Goal: Task Accomplishment & Management: Complete application form

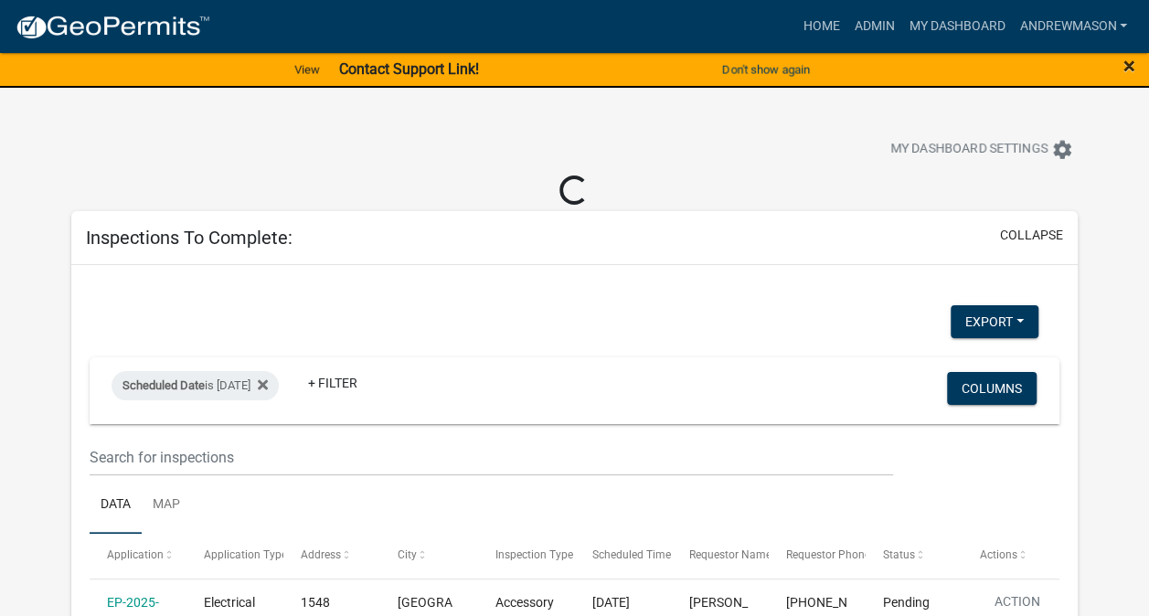
click at [1126, 75] on span "×" at bounding box center [1130, 66] width 12 height 26
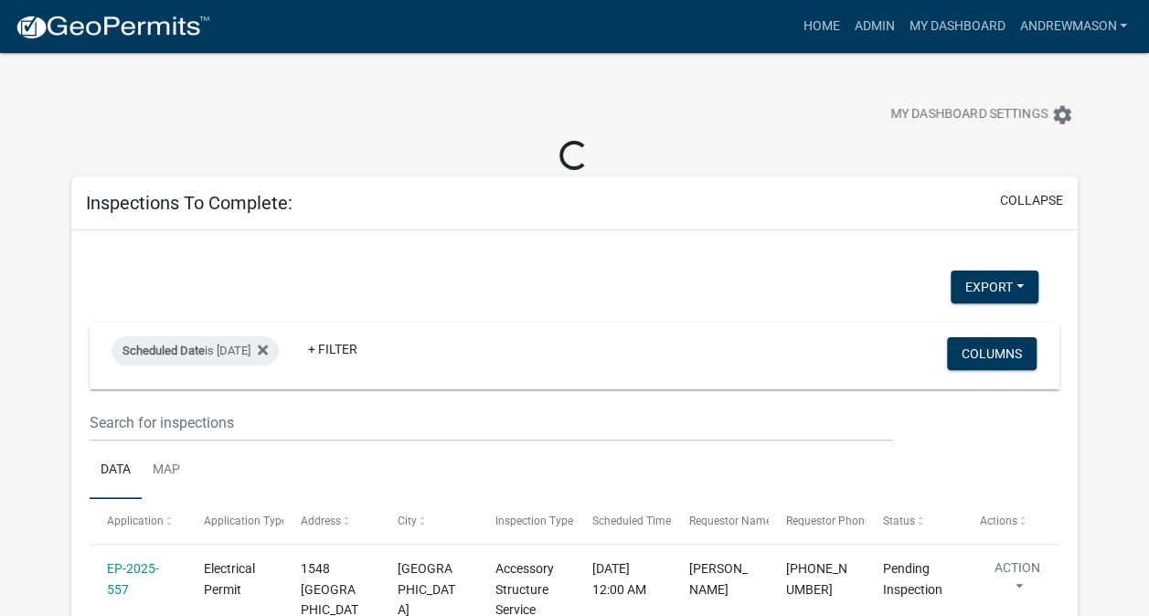
select select "3: 100"
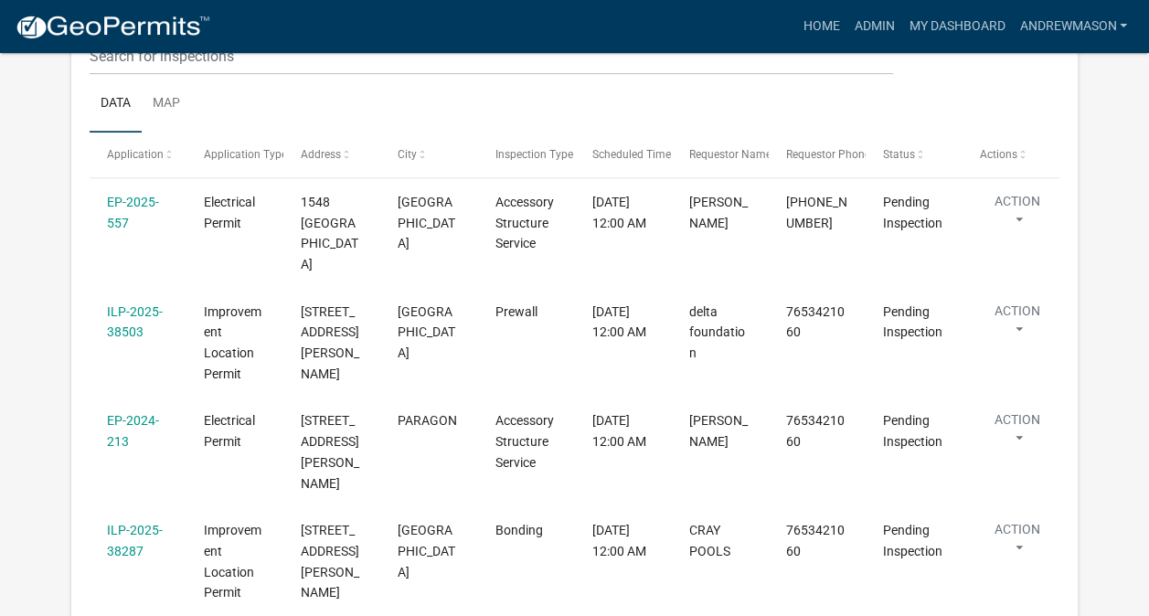
scroll to position [392, 0]
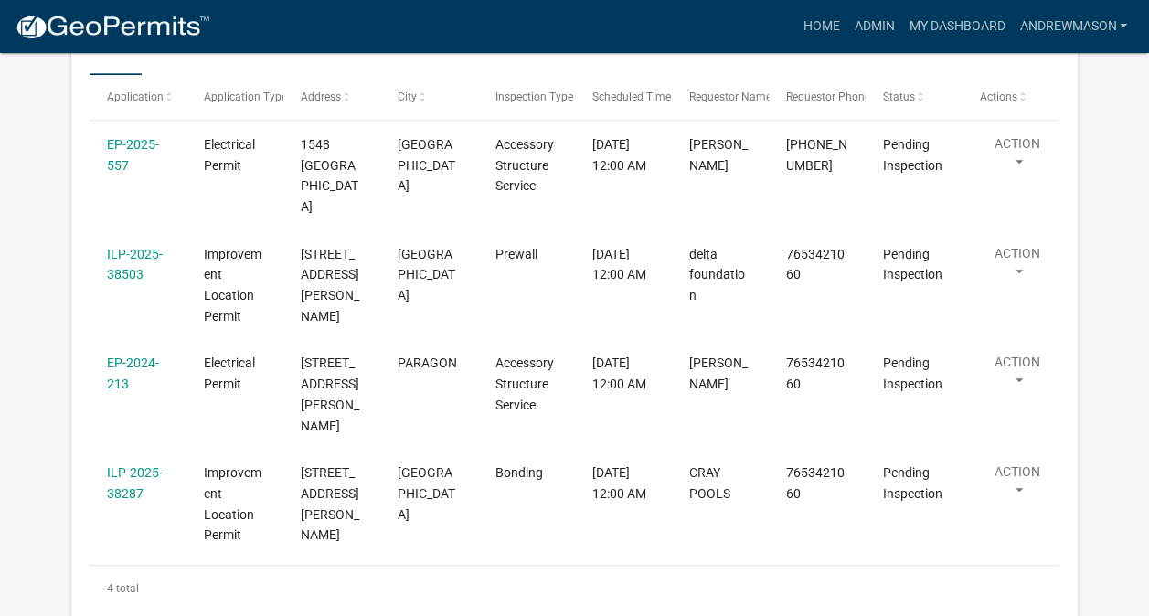
click at [133, 259] on link "ILP-2025-38503" at bounding box center [135, 265] width 56 height 36
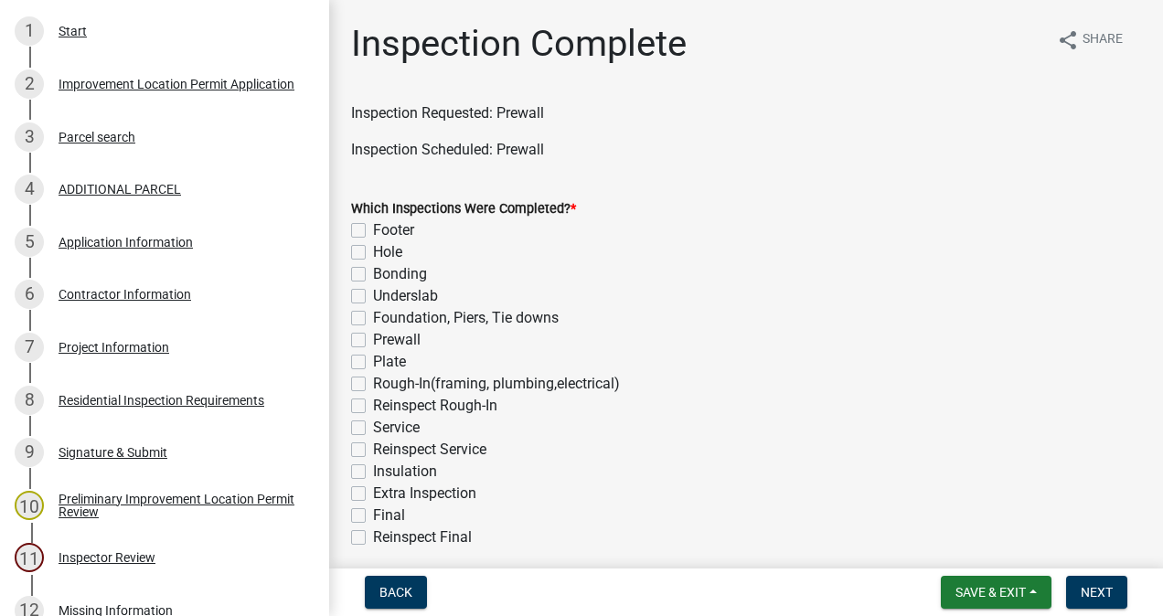
scroll to position [349, 0]
click at [123, 340] on div "Project Information" at bounding box center [114, 346] width 111 height 13
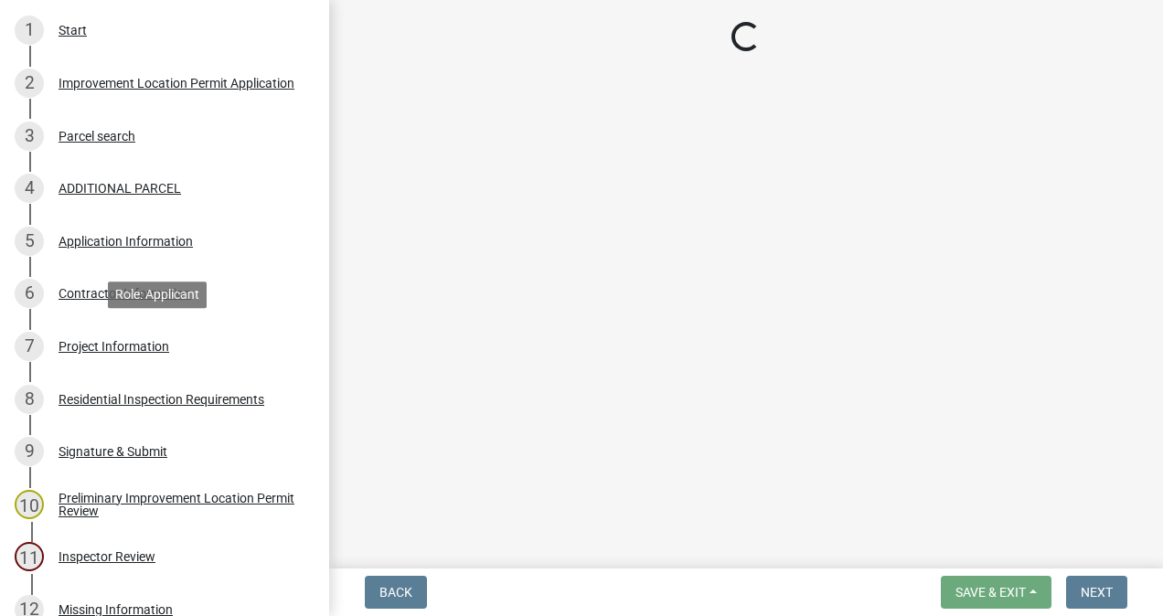
click at [128, 358] on div "7 Project Information" at bounding box center [157, 346] width 285 height 29
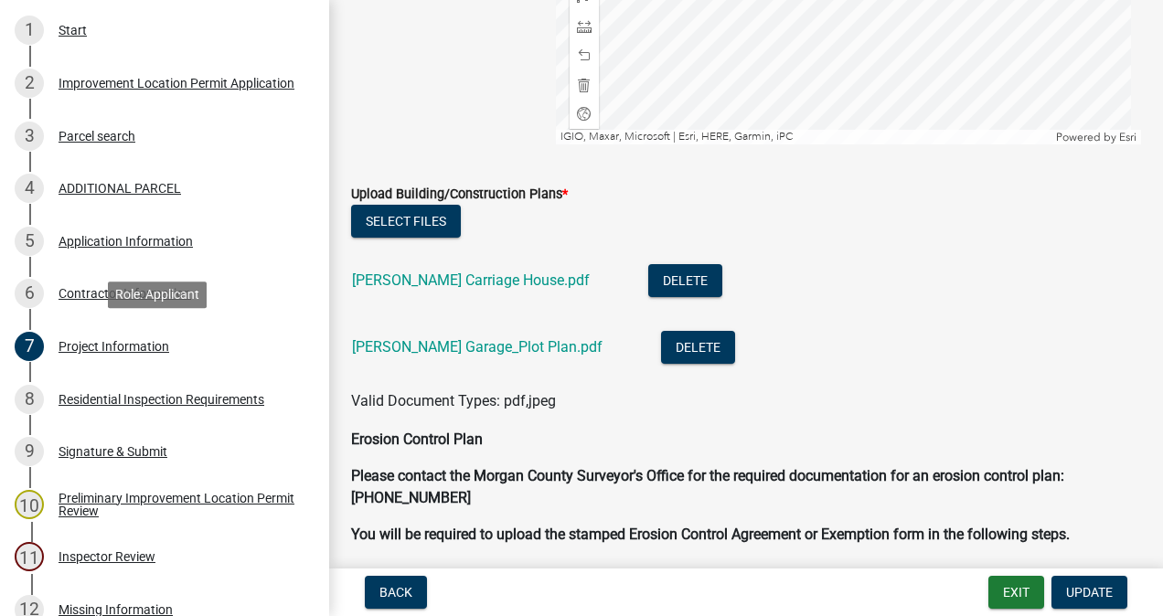
scroll to position [4392, 0]
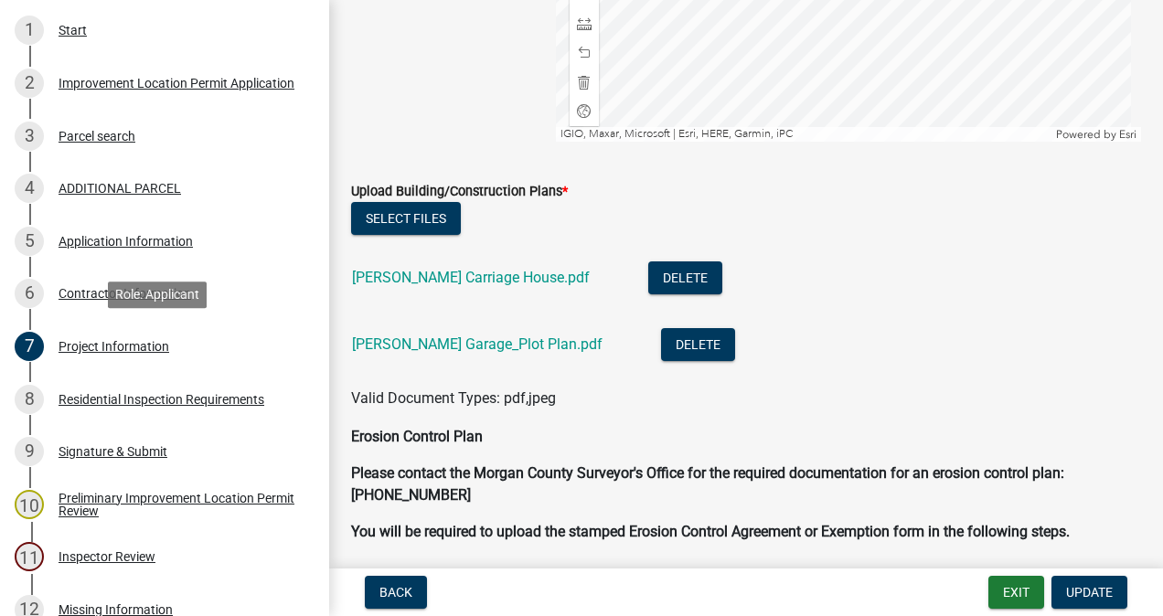
click at [514, 286] on link "[PERSON_NAME] Carriage House.pdf" at bounding box center [471, 277] width 238 height 17
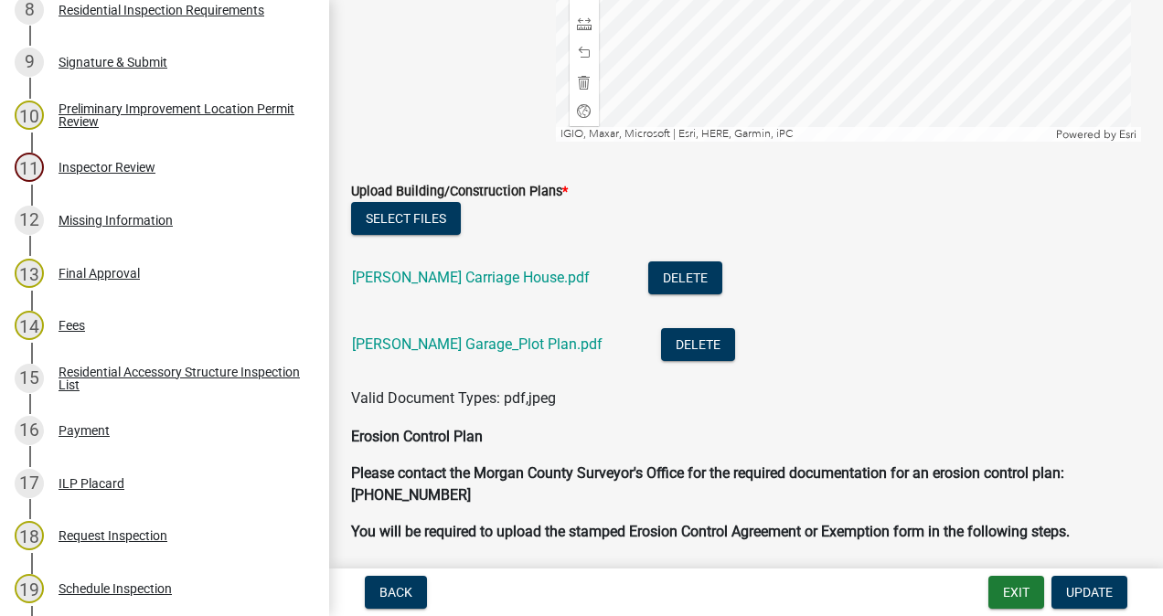
scroll to position [1013, 0]
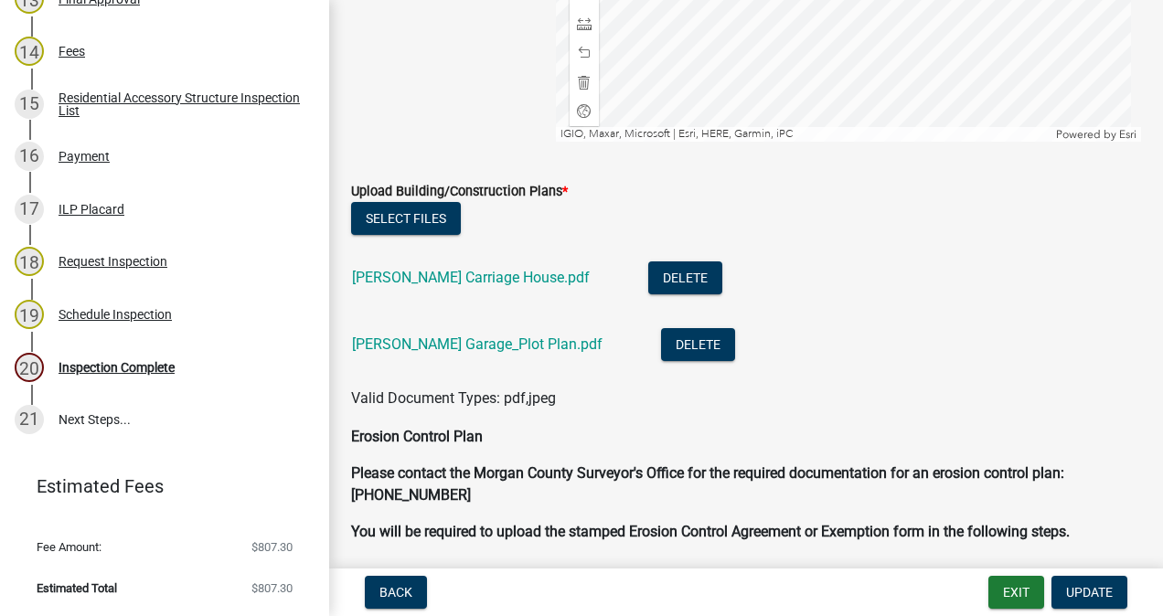
click at [146, 374] on div "Inspection Complete" at bounding box center [117, 367] width 116 height 13
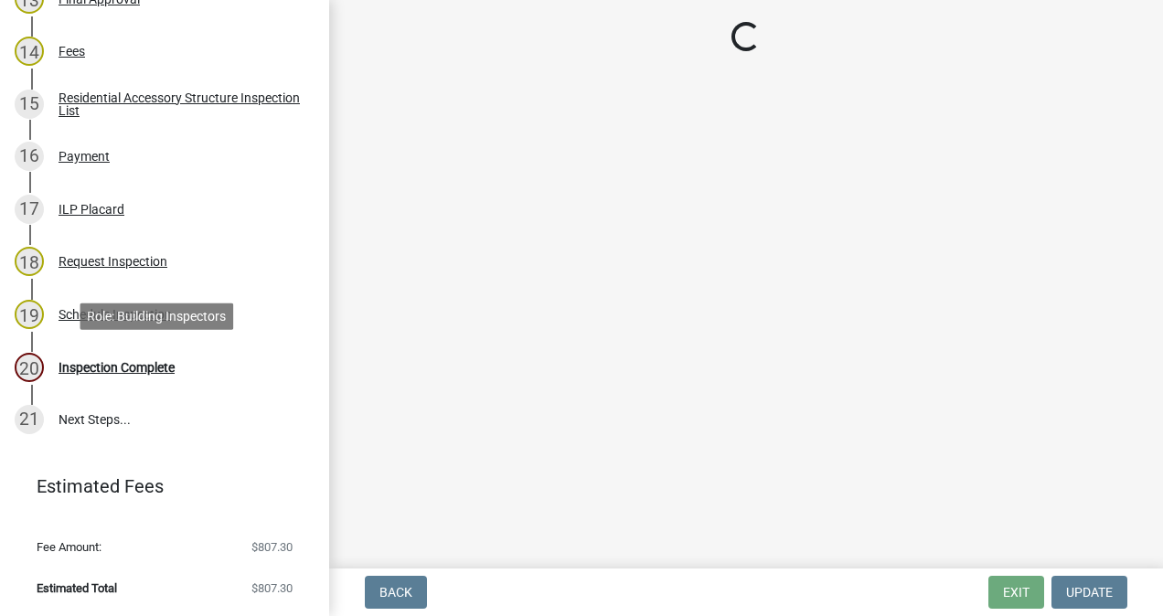
scroll to position [0, 0]
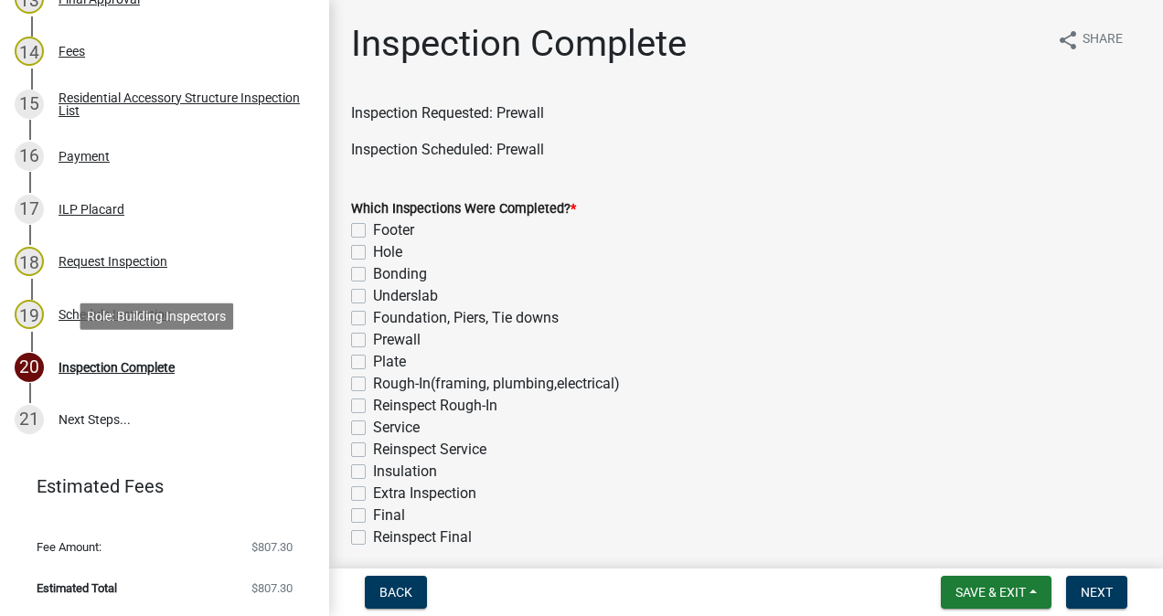
click at [373, 339] on label "Prewall" at bounding box center [397, 340] width 48 height 22
click at [373, 339] on input "Prewall" at bounding box center [379, 335] width 12 height 12
checkbox input "true"
checkbox input "false"
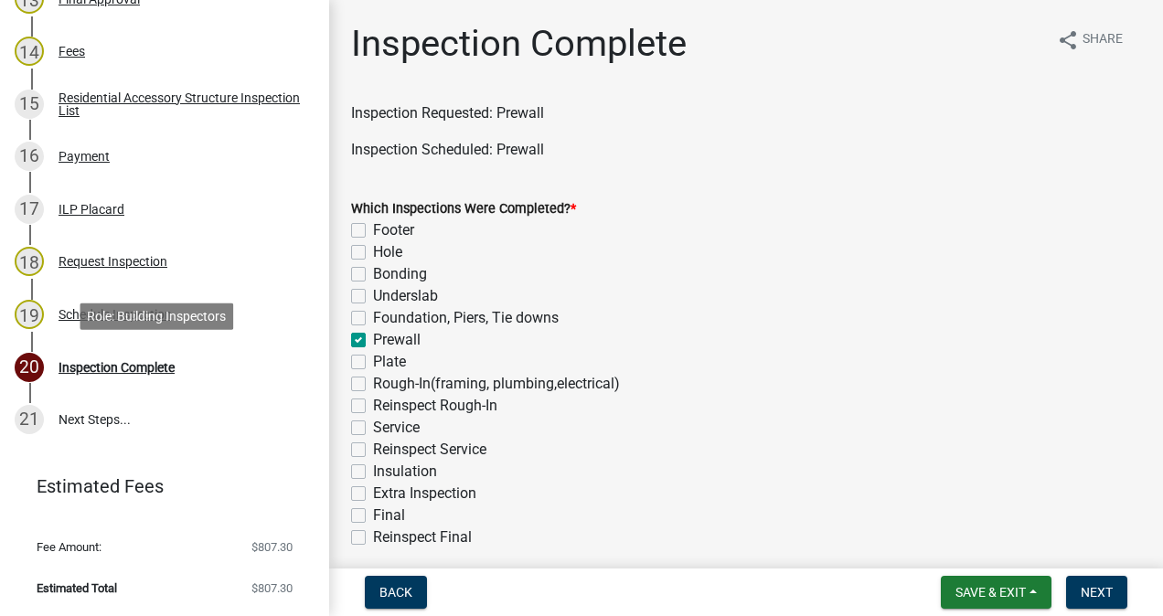
checkbox input "false"
checkbox input "true"
checkbox input "false"
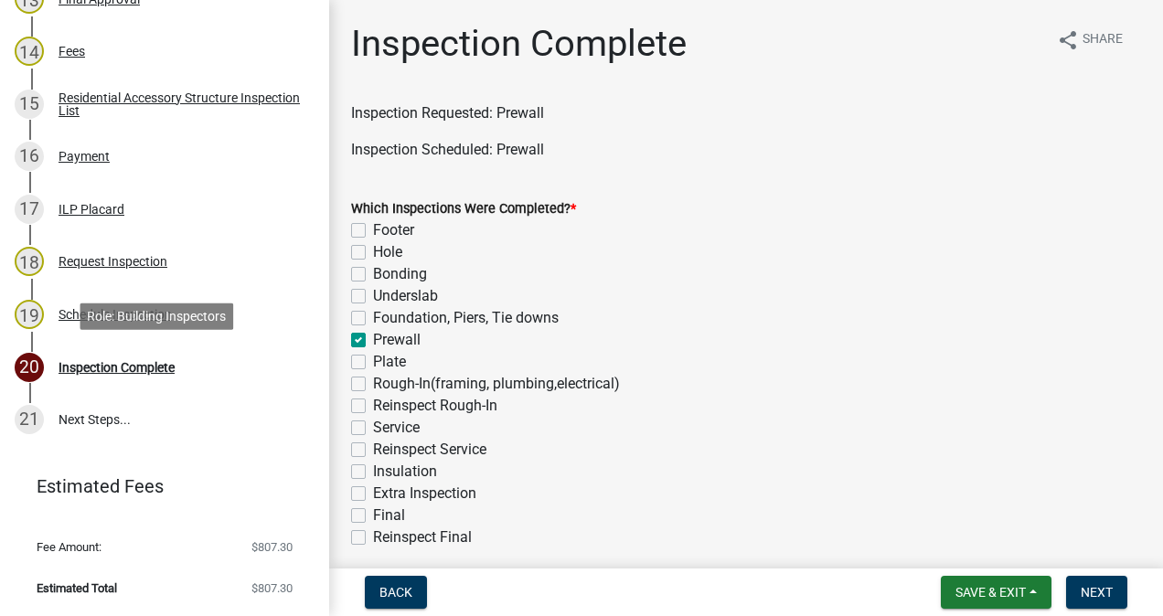
checkbox input "false"
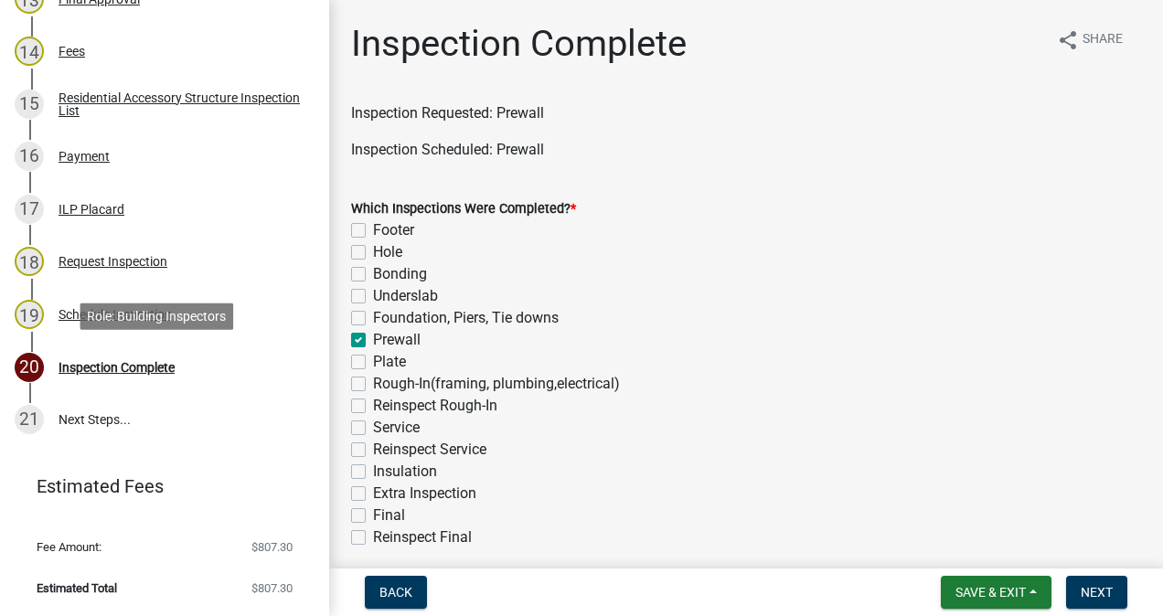
checkbox input "false"
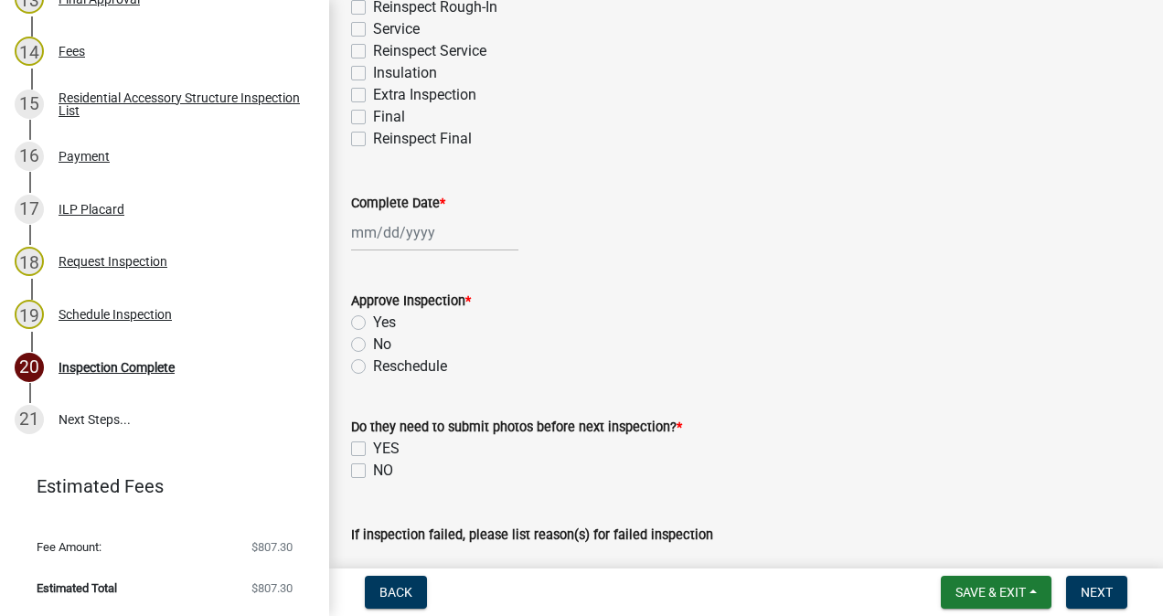
scroll to position [433, 0]
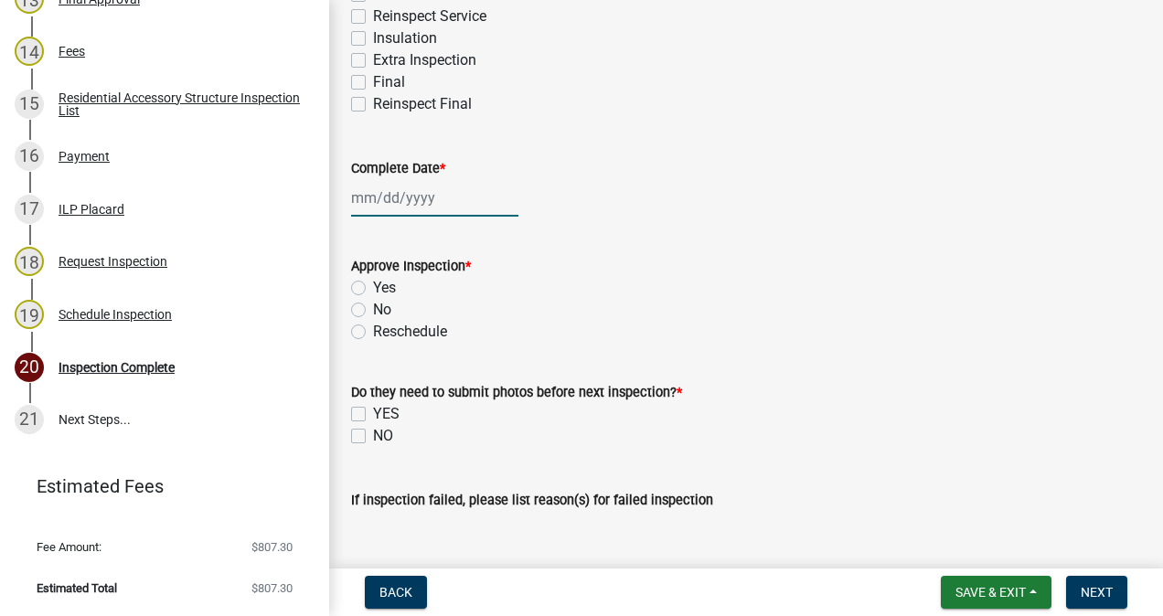
click at [408, 202] on div at bounding box center [434, 197] width 167 height 37
select select "9"
select select "2025"
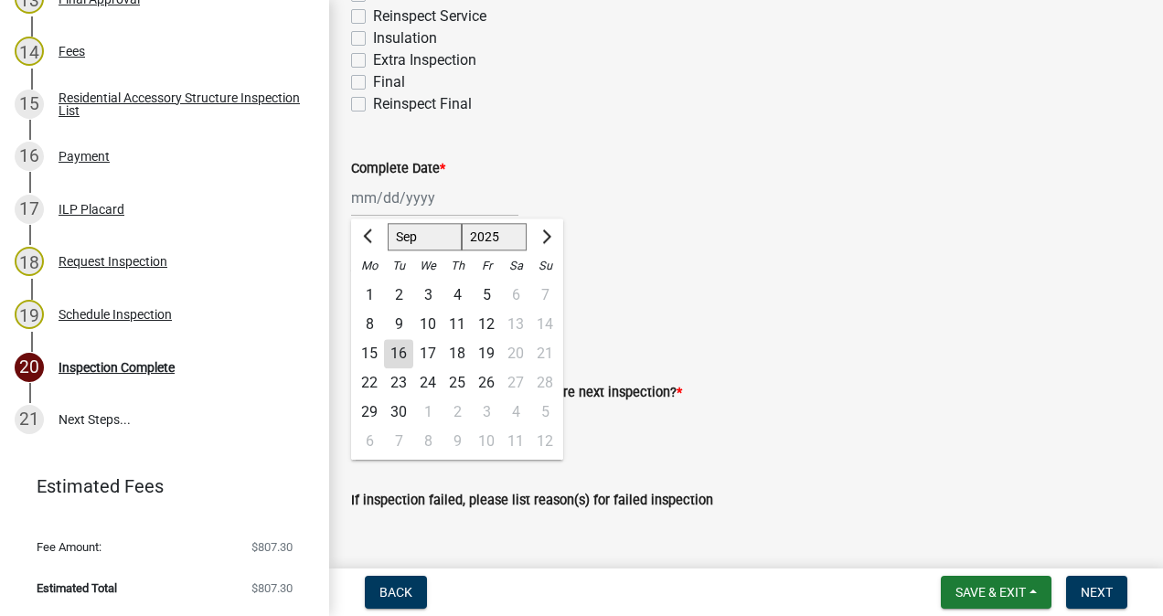
click at [406, 354] on div "16" at bounding box center [398, 353] width 29 height 29
type input "[DATE]"
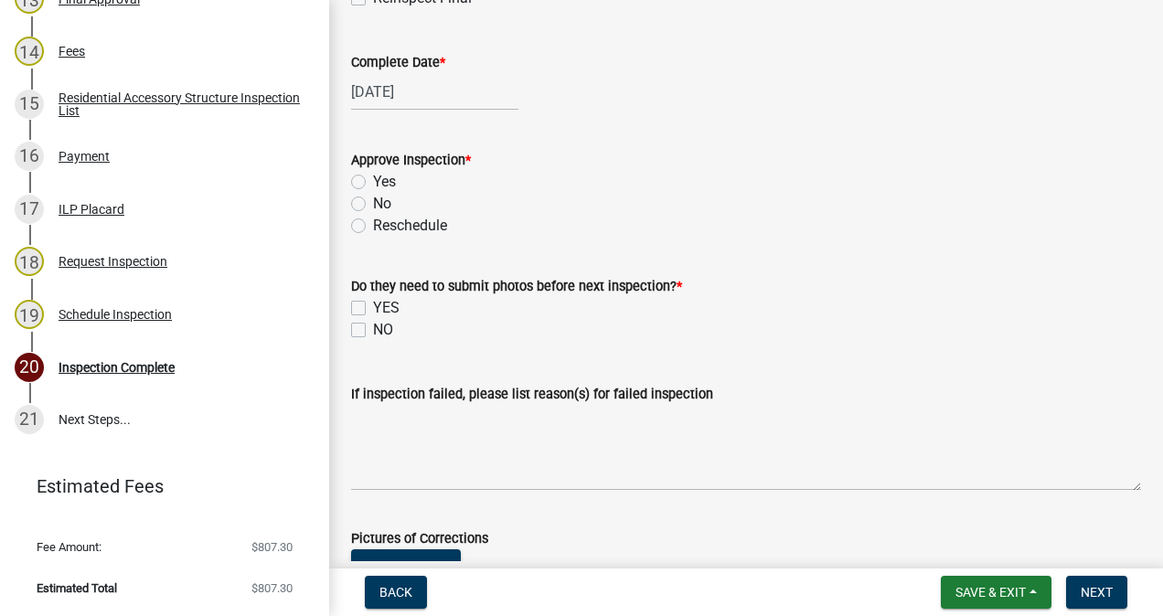
scroll to position [560, 0]
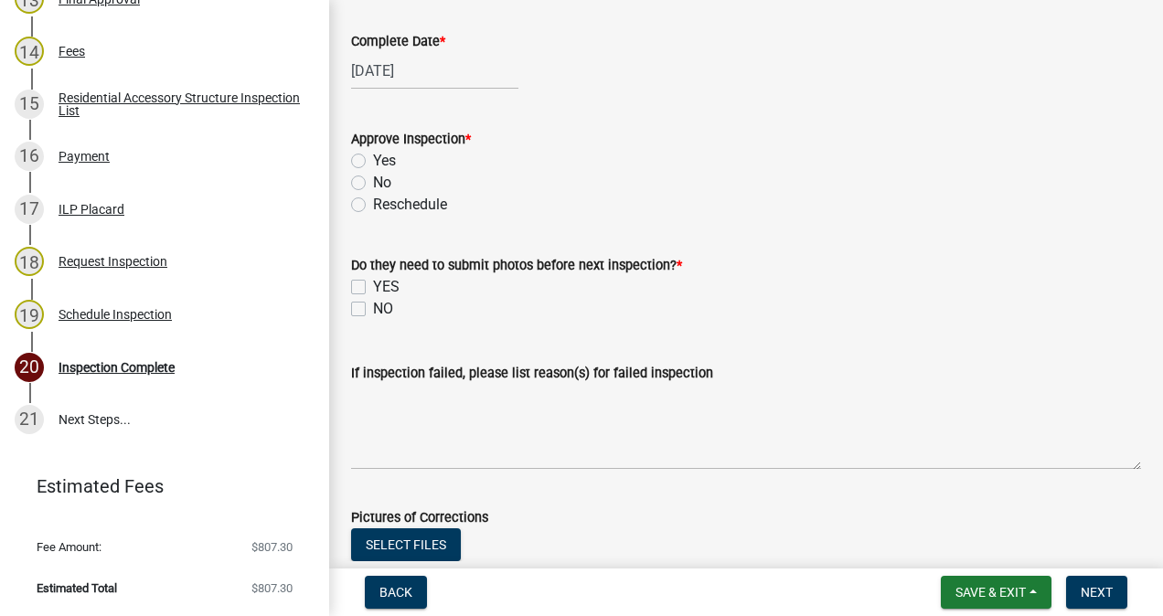
click at [373, 160] on label "Yes" at bounding box center [384, 161] width 23 height 22
click at [373, 160] on input "Yes" at bounding box center [379, 156] width 12 height 12
radio input "true"
click at [373, 315] on label "NO" at bounding box center [383, 309] width 20 height 22
click at [373, 310] on input "NO" at bounding box center [379, 304] width 12 height 12
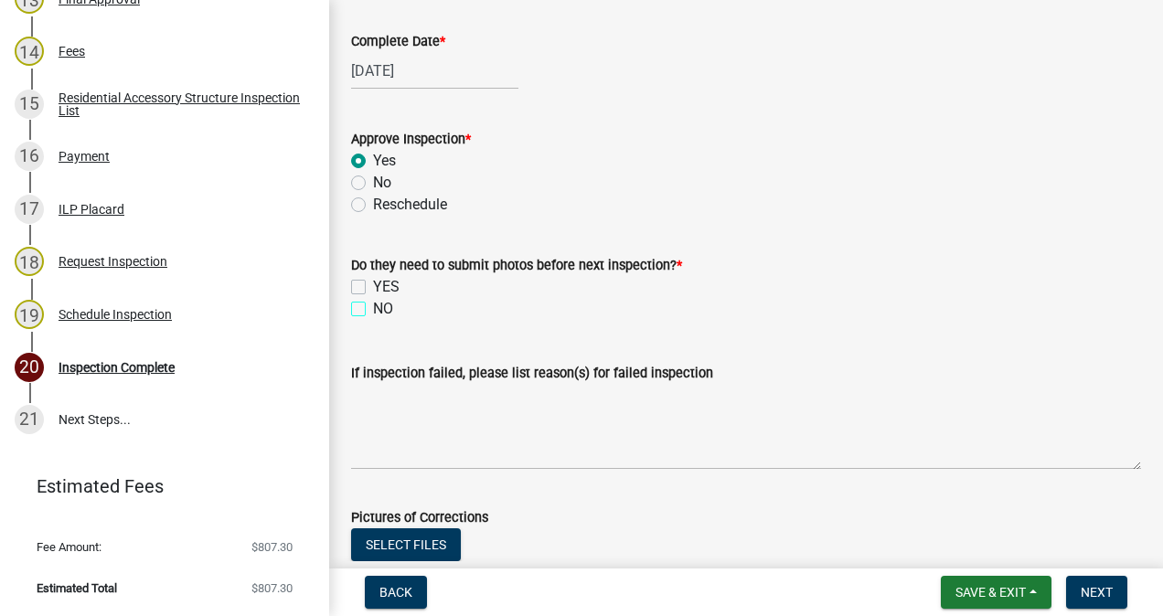
checkbox input "true"
checkbox input "false"
checkbox input "true"
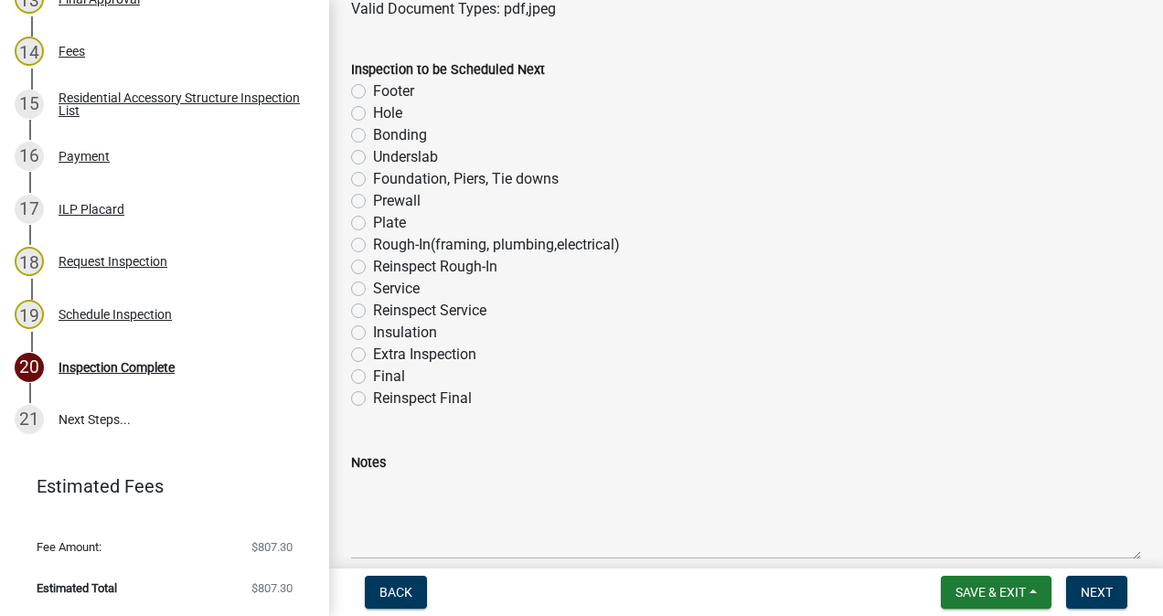
scroll to position [1158, 0]
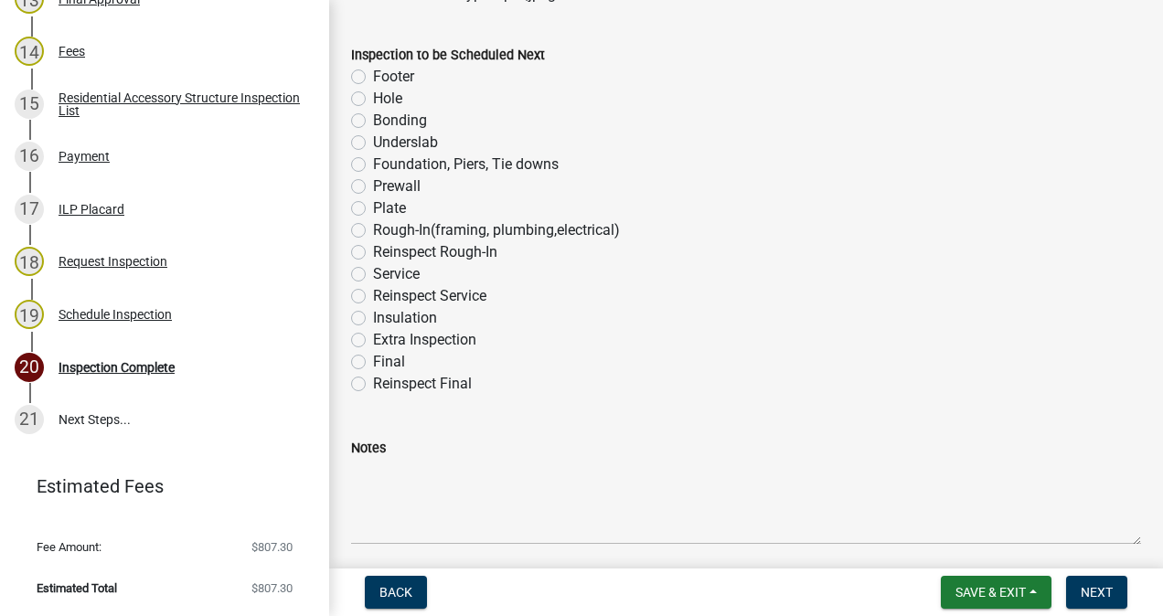
click at [373, 208] on label "Plate" at bounding box center [389, 208] width 33 height 22
click at [373, 208] on input "Plate" at bounding box center [379, 203] width 12 height 12
radio input "true"
click at [1093, 588] on span "Next" at bounding box center [1097, 592] width 32 height 15
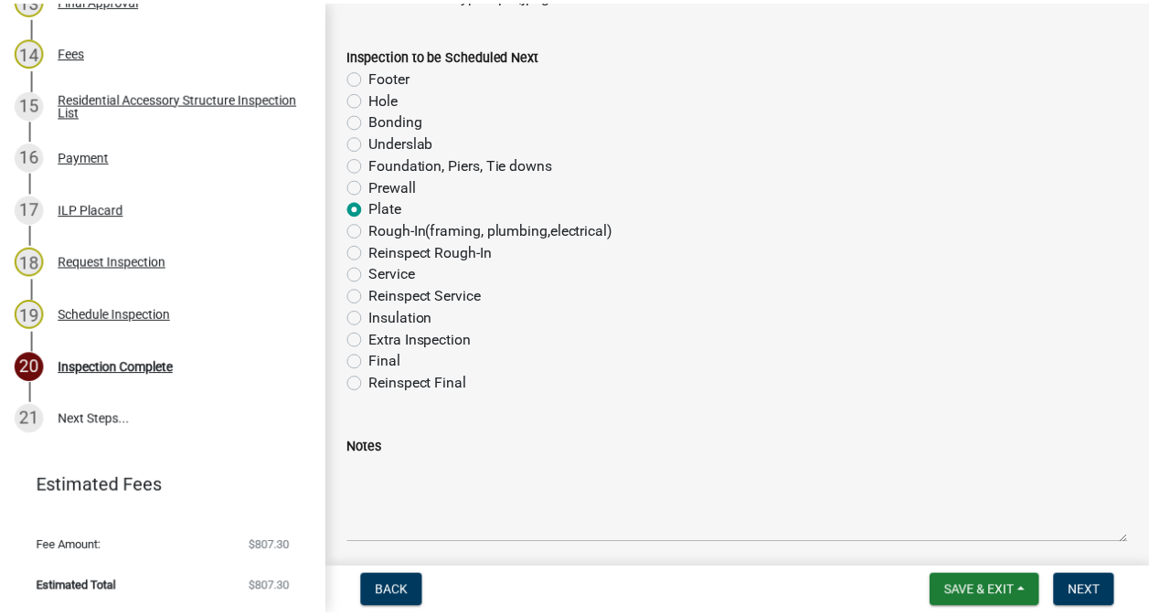
scroll to position [0, 0]
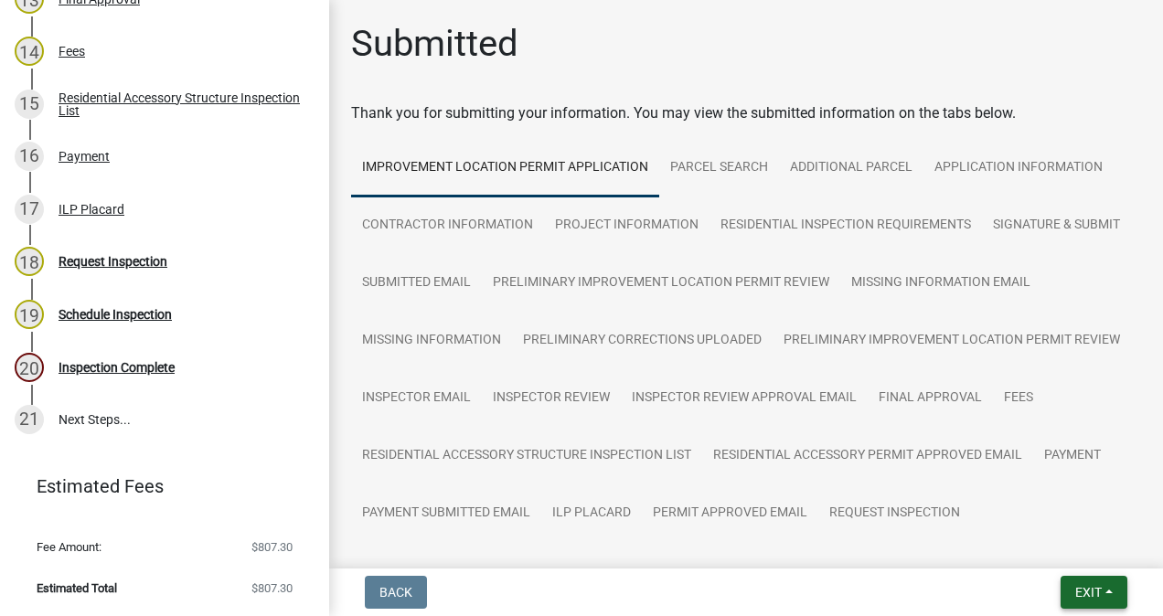
click at [1075, 592] on span "Exit" at bounding box center [1088, 592] width 27 height 15
click at [1051, 542] on button "Save & Exit" at bounding box center [1055, 545] width 146 height 44
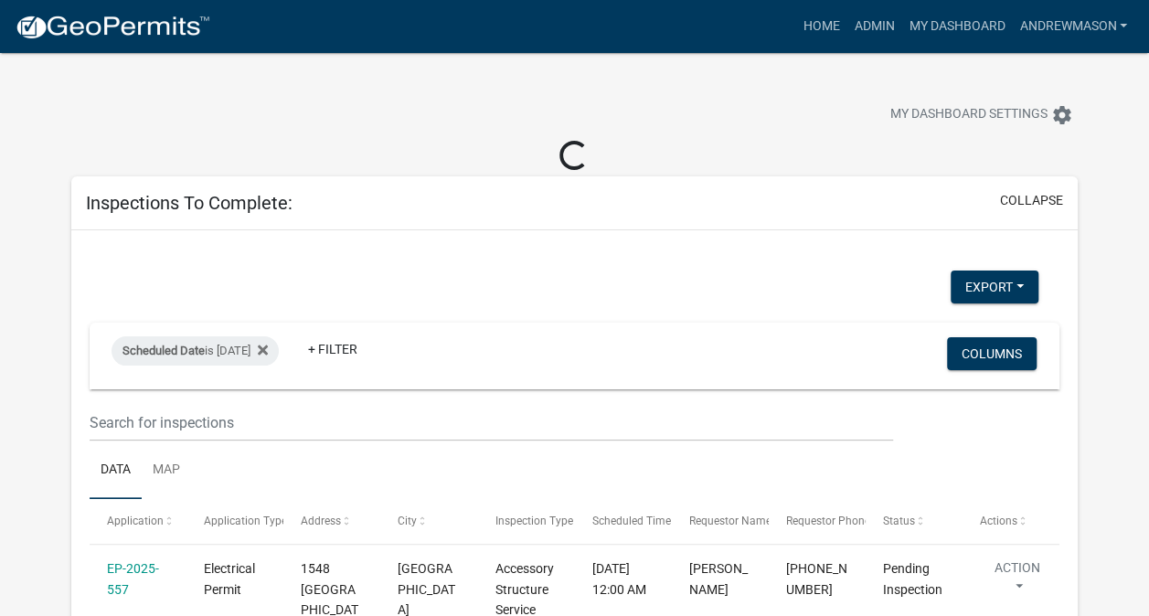
select select "3: 100"
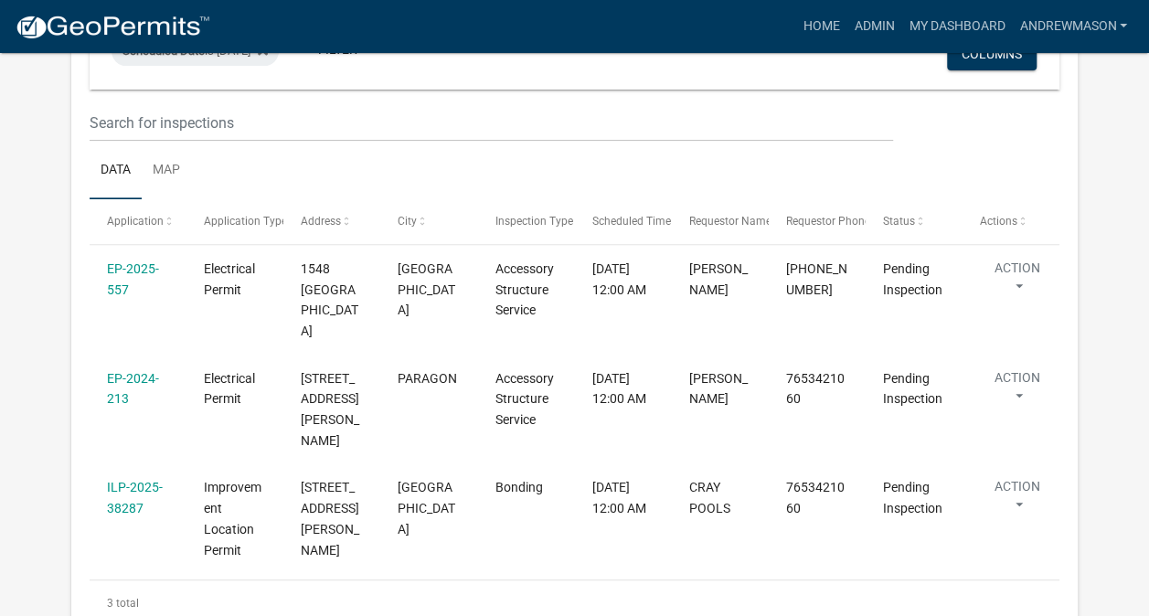
scroll to position [305, 0]
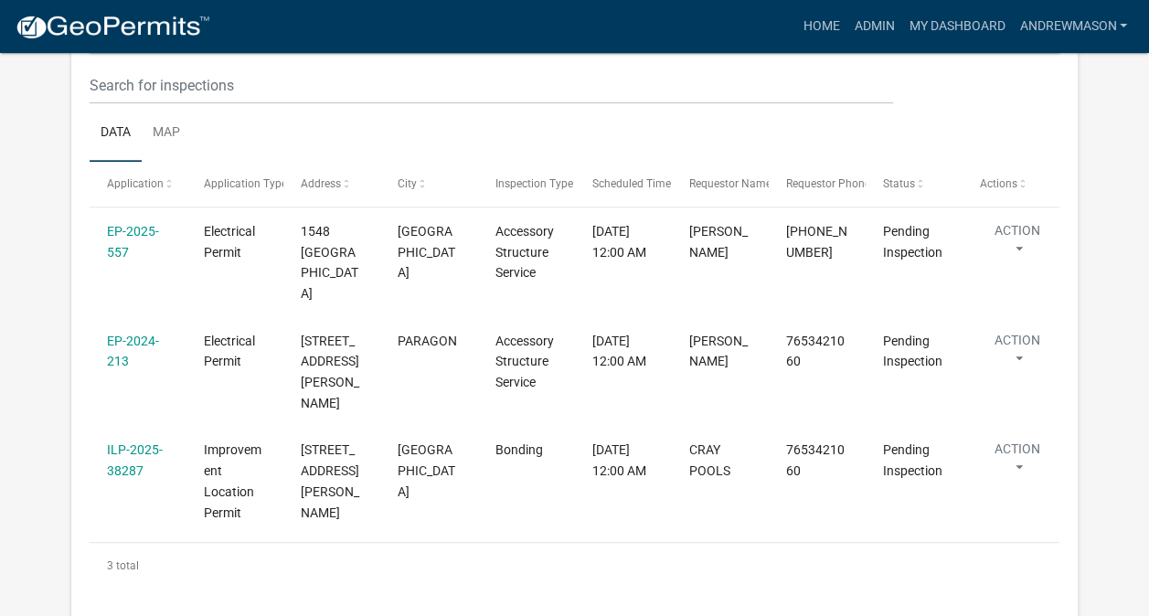
click at [143, 233] on link "EP-2025-557" at bounding box center [133, 242] width 52 height 36
